Goal: Navigation & Orientation: Find specific page/section

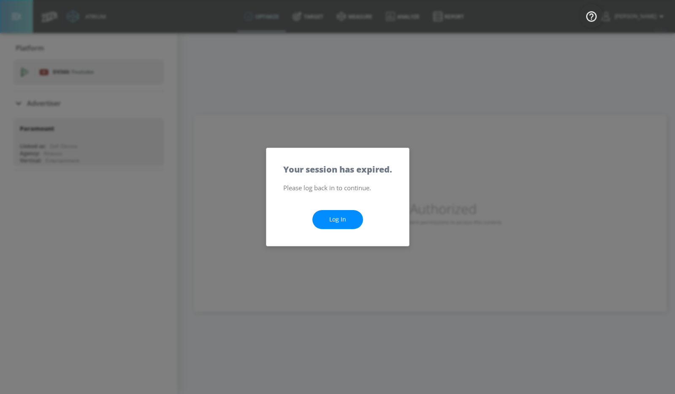
click at [349, 218] on link "Log In" at bounding box center [337, 219] width 51 height 19
